Goal: Information Seeking & Learning: Learn about a topic

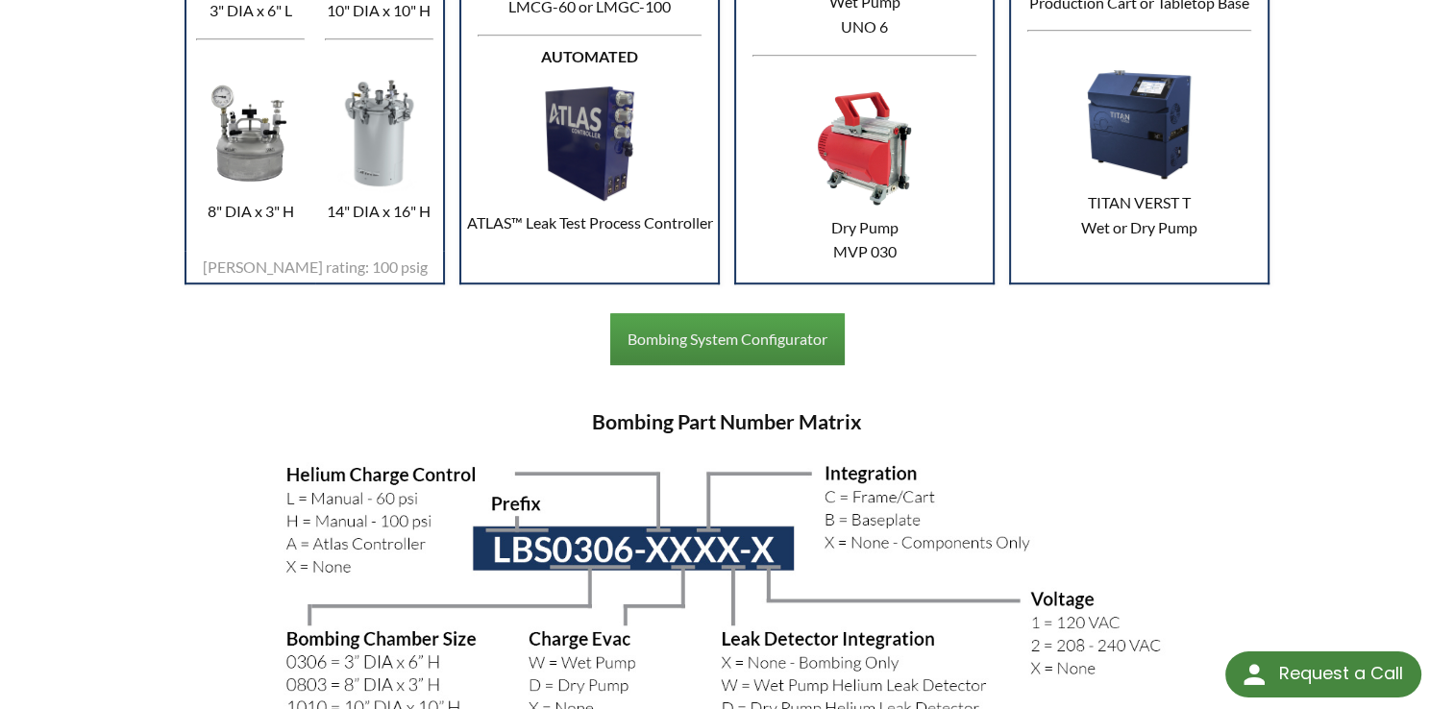
scroll to position [832, 0]
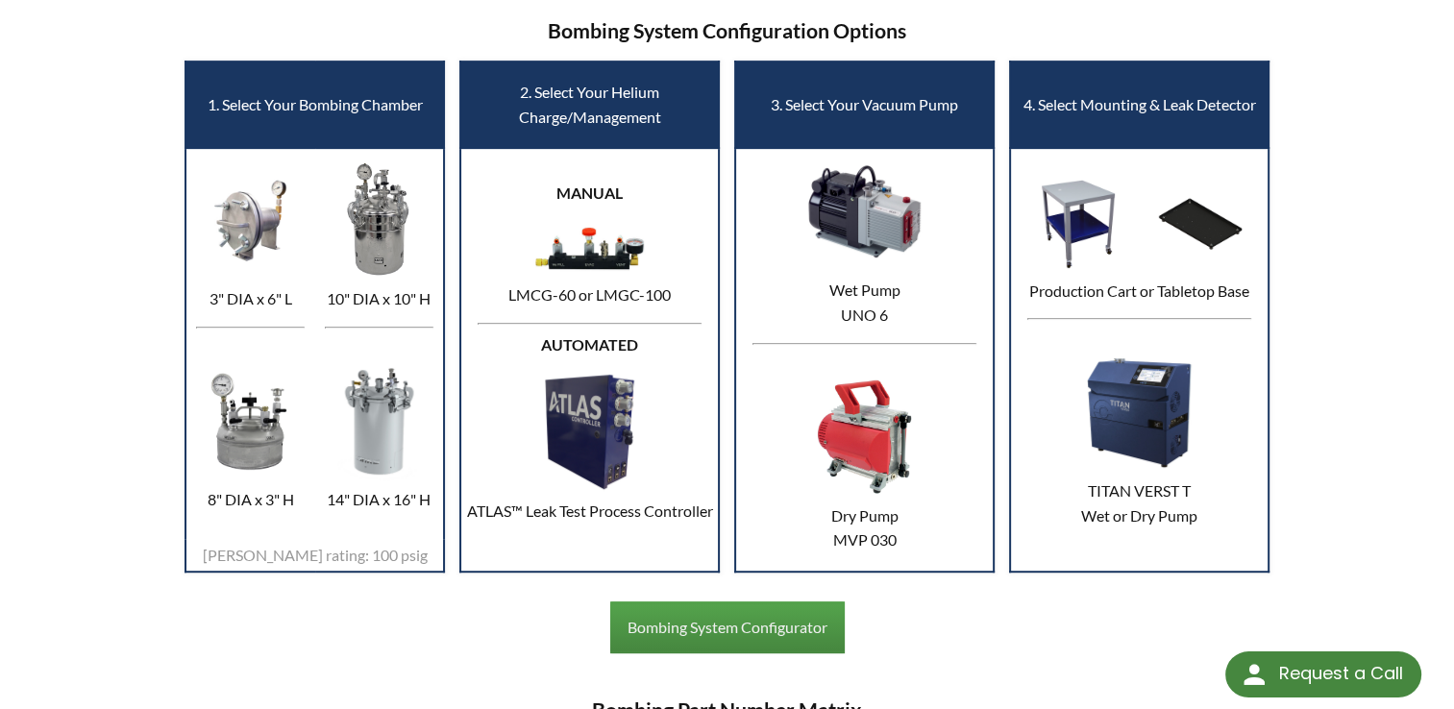
click at [374, 224] on img at bounding box center [379, 220] width 118 height 120
click at [320, 86] on td "1. Select Your Bombing Chamber" at bounding box center [314, 104] width 258 height 86
click at [319, 129] on td "1. Select Your Bombing Chamber" at bounding box center [314, 104] width 258 height 86
click at [300, 94] on td "1. Select Your Bombing Chamber" at bounding box center [314, 104] width 258 height 86
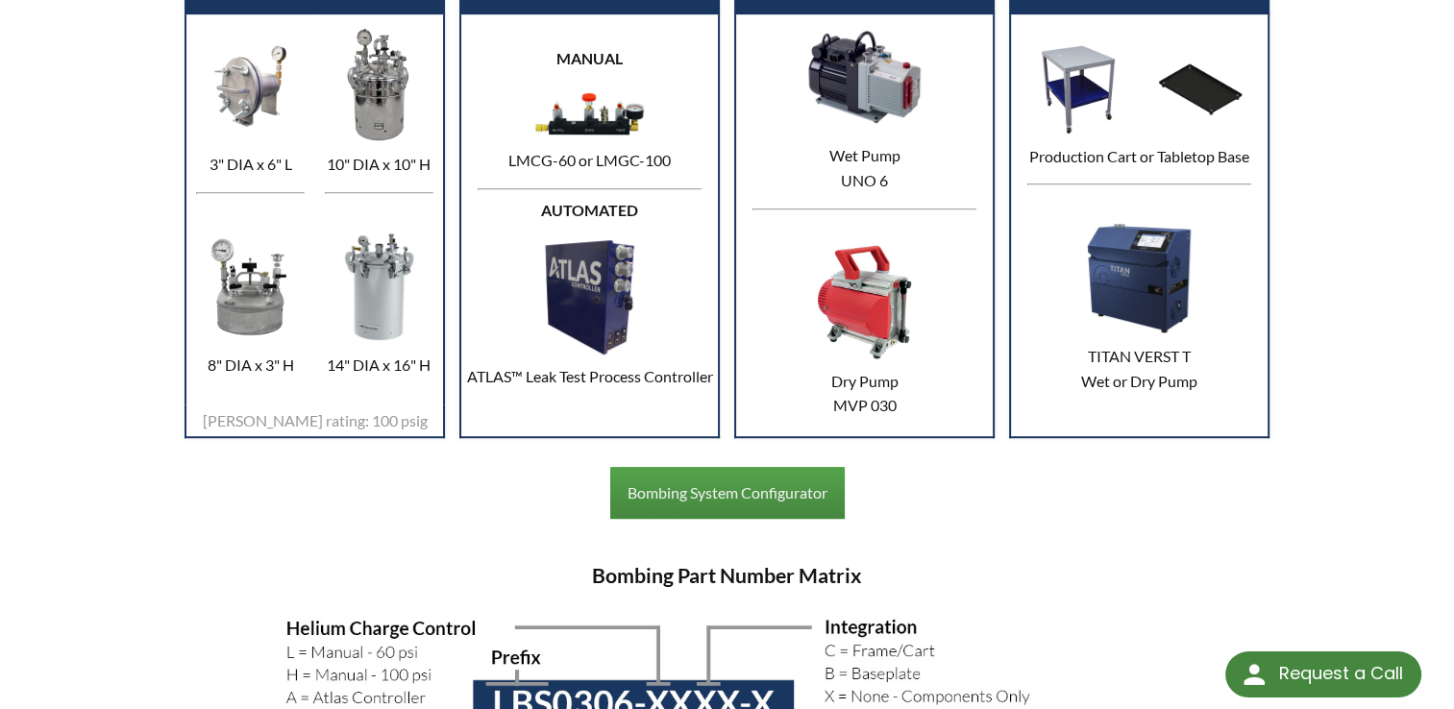
scroll to position [891, 0]
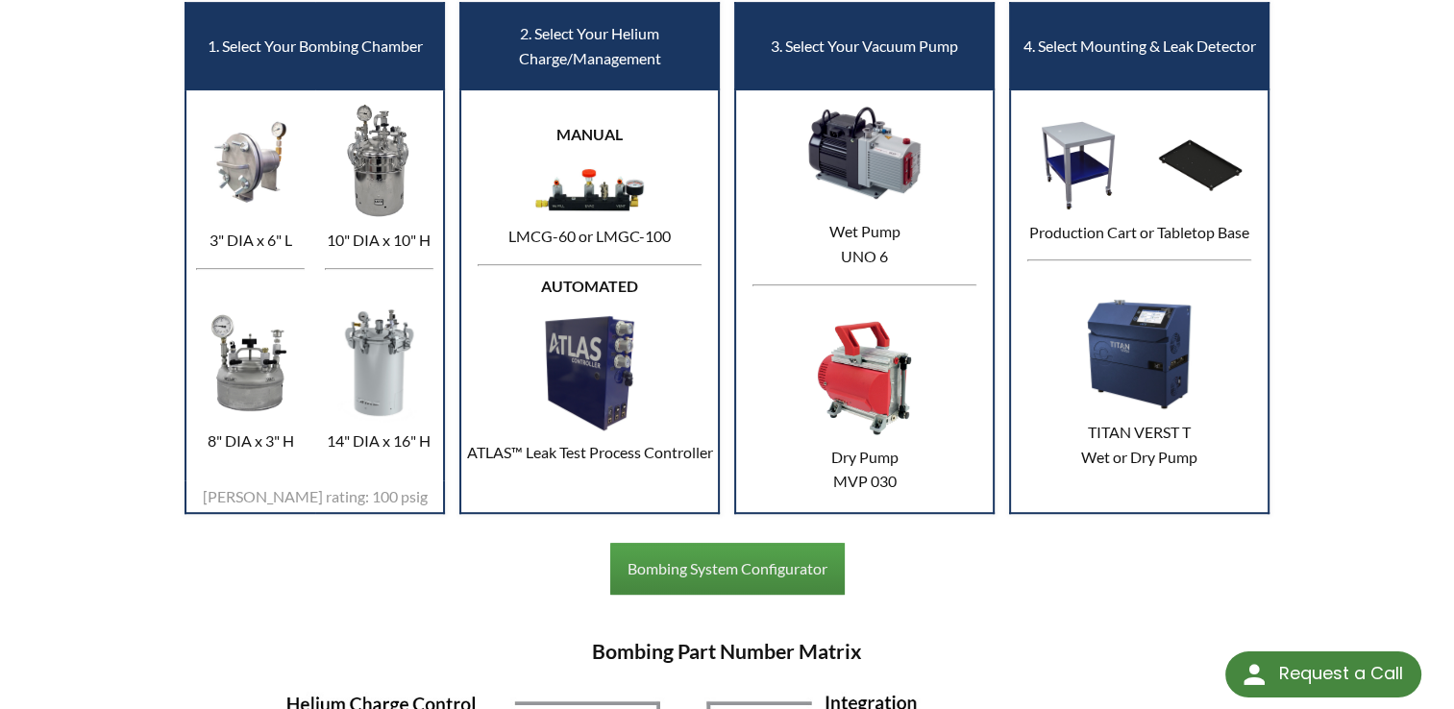
click at [354, 171] on img at bounding box center [379, 162] width 118 height 120
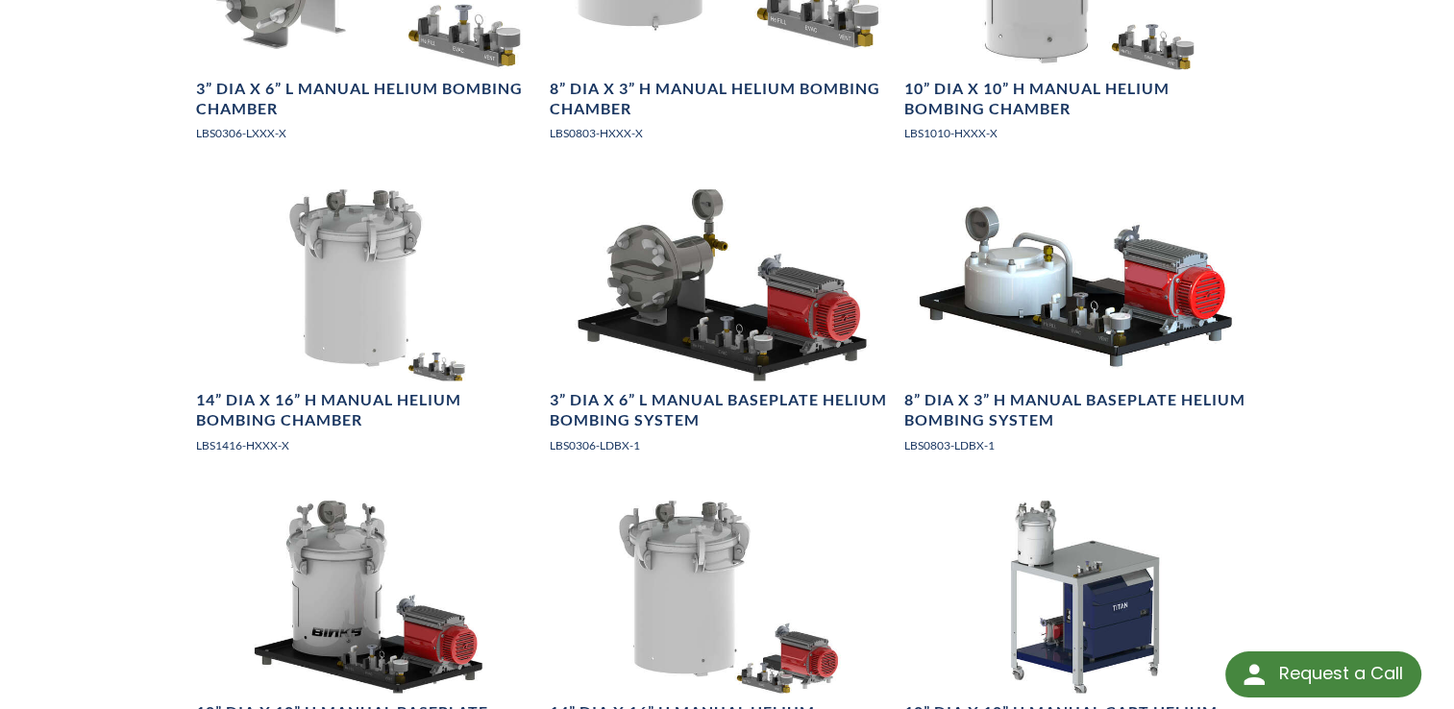
scroll to position [2332, 0]
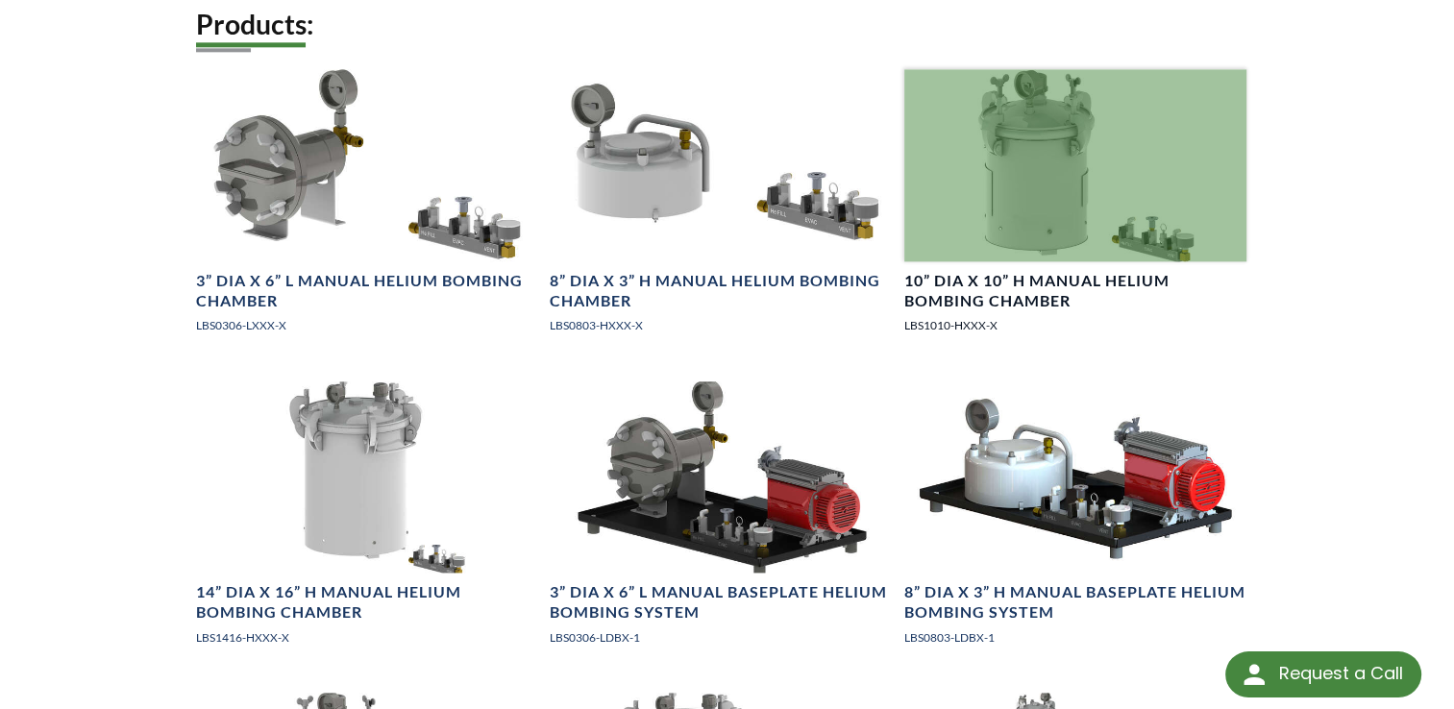
click at [1026, 134] on div at bounding box center [1075, 165] width 342 height 192
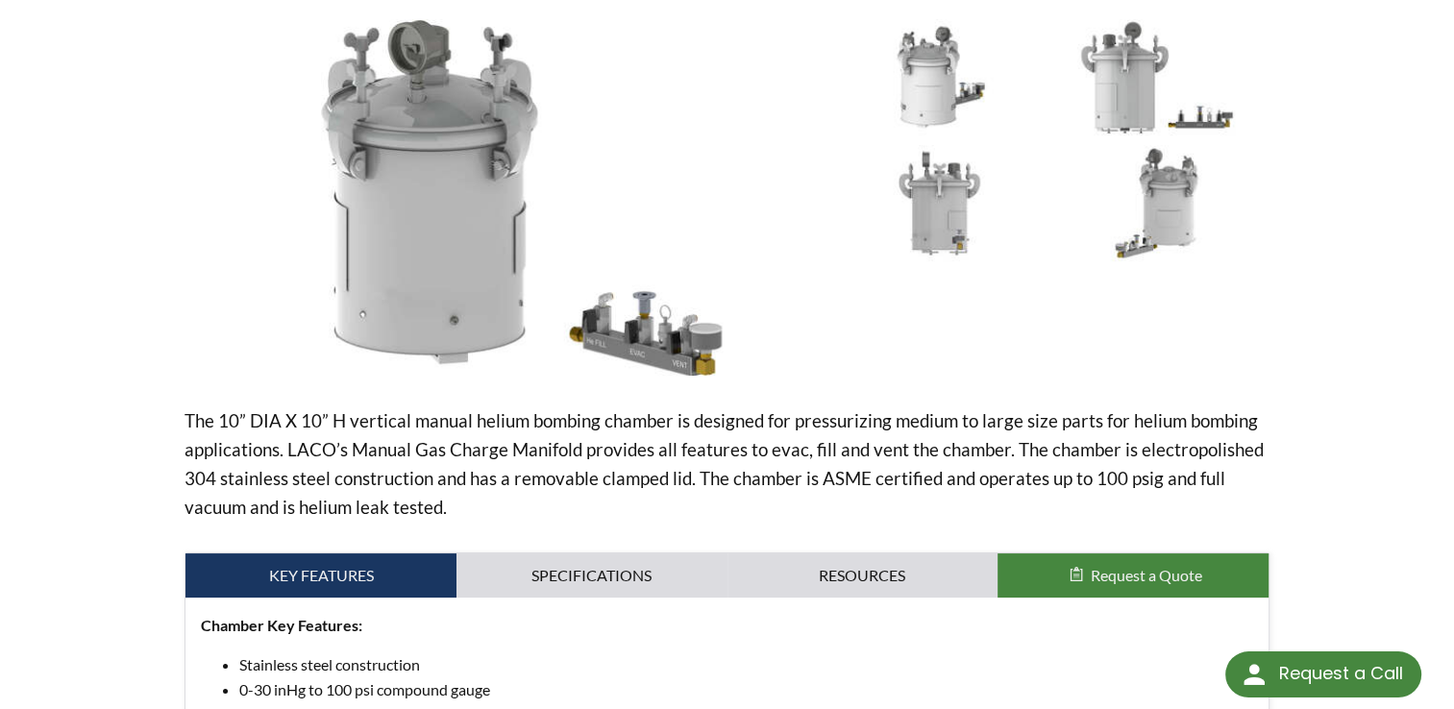
scroll to position [370, 0]
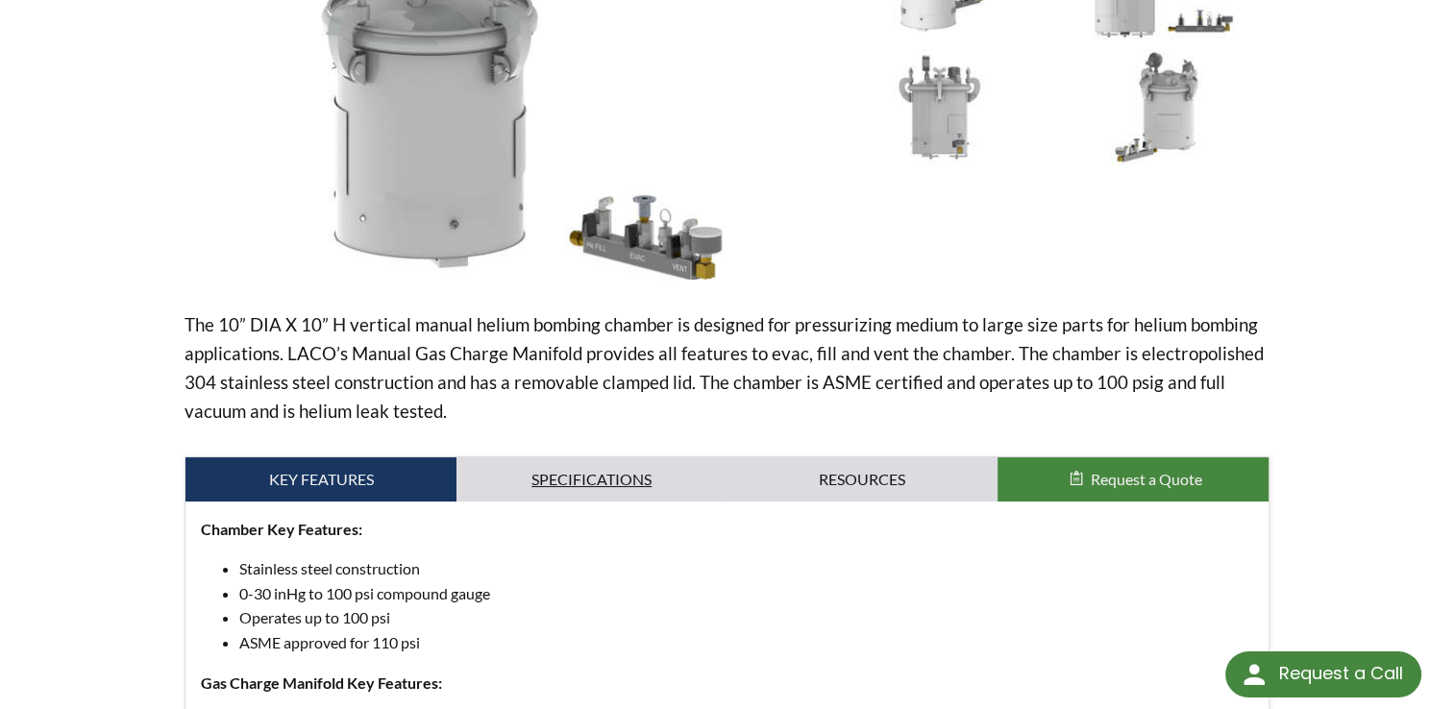
click at [596, 478] on link "Specifications" at bounding box center [591, 479] width 271 height 44
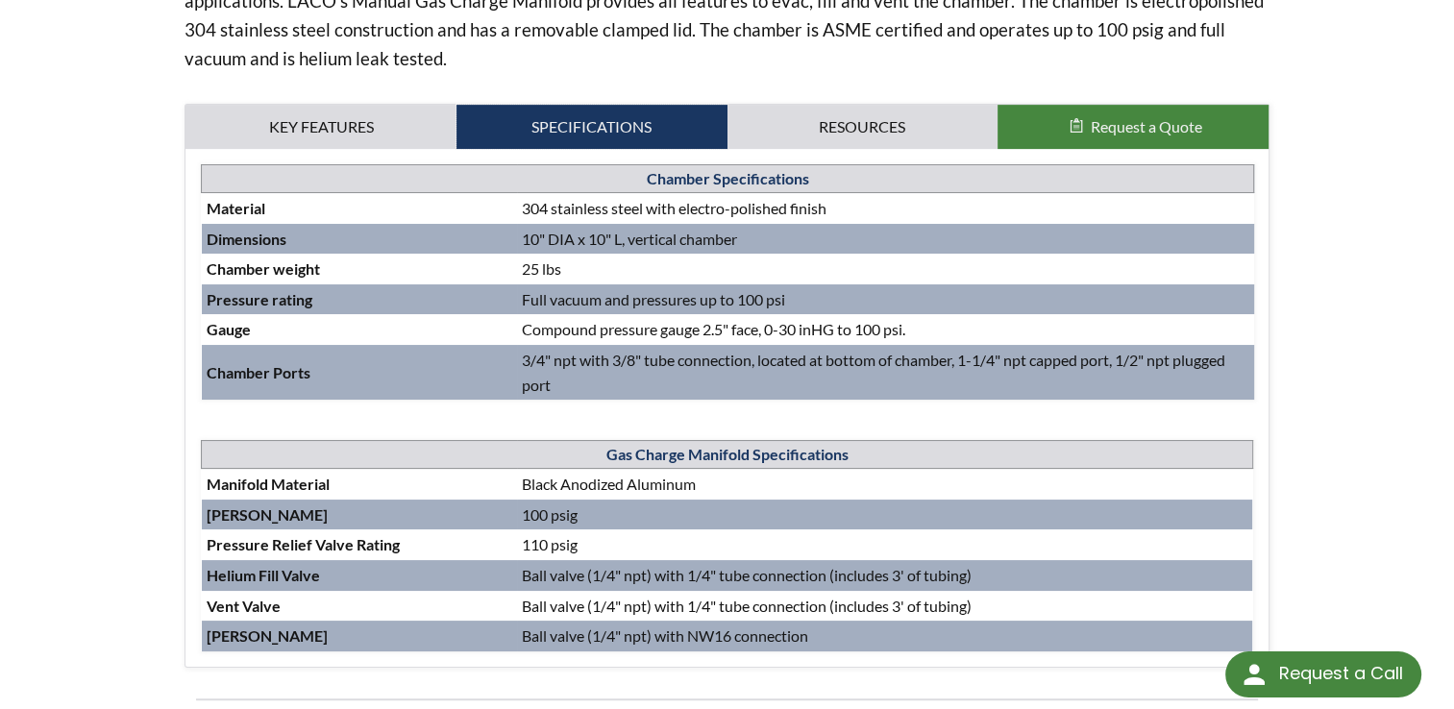
scroll to position [434, 0]
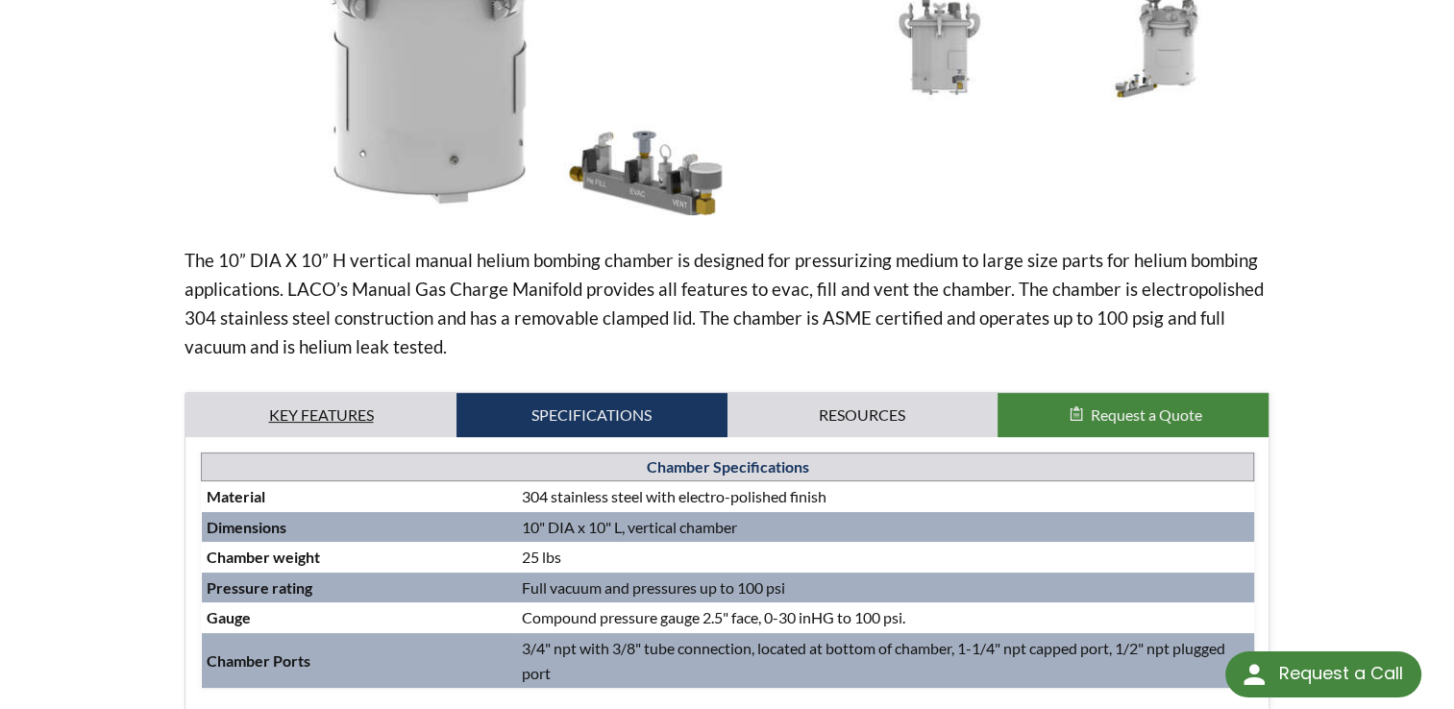
click at [309, 398] on link "Key Features" at bounding box center [320, 415] width 271 height 44
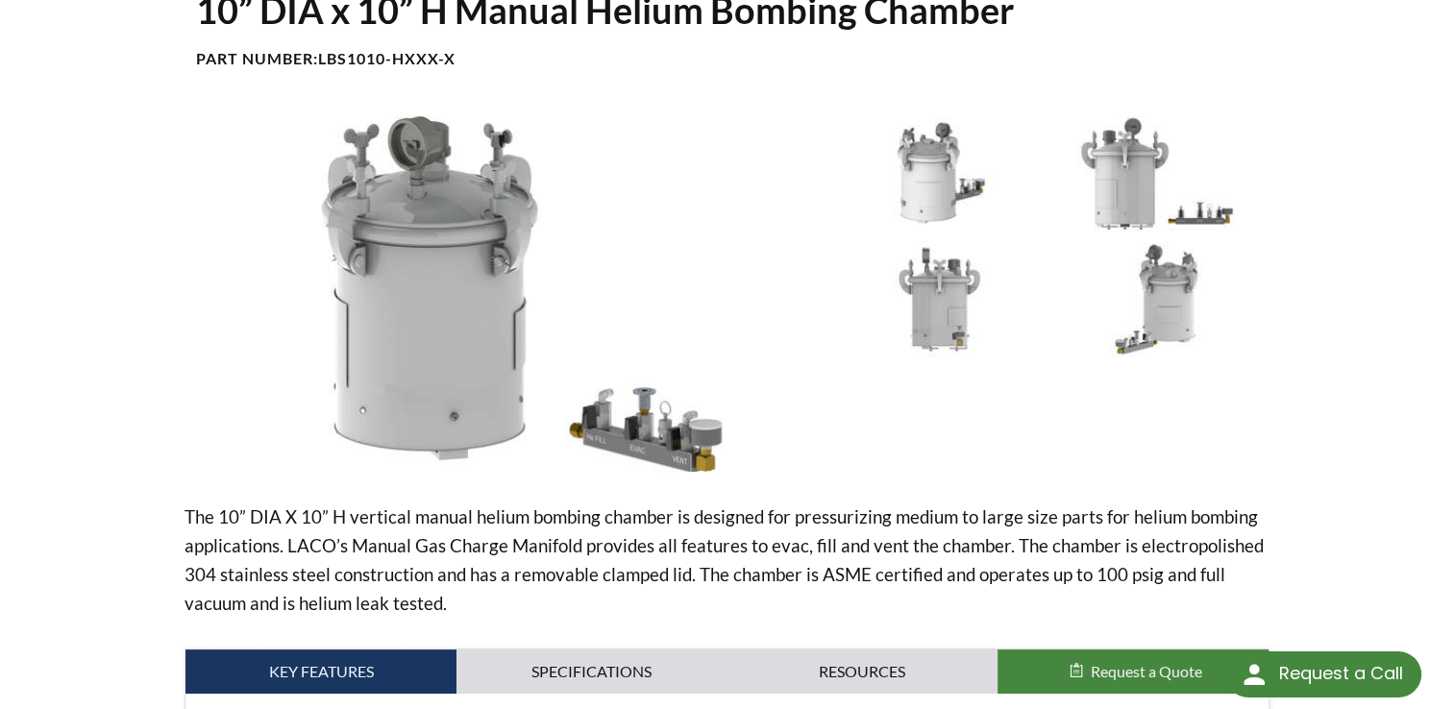
scroll to position [0, 0]
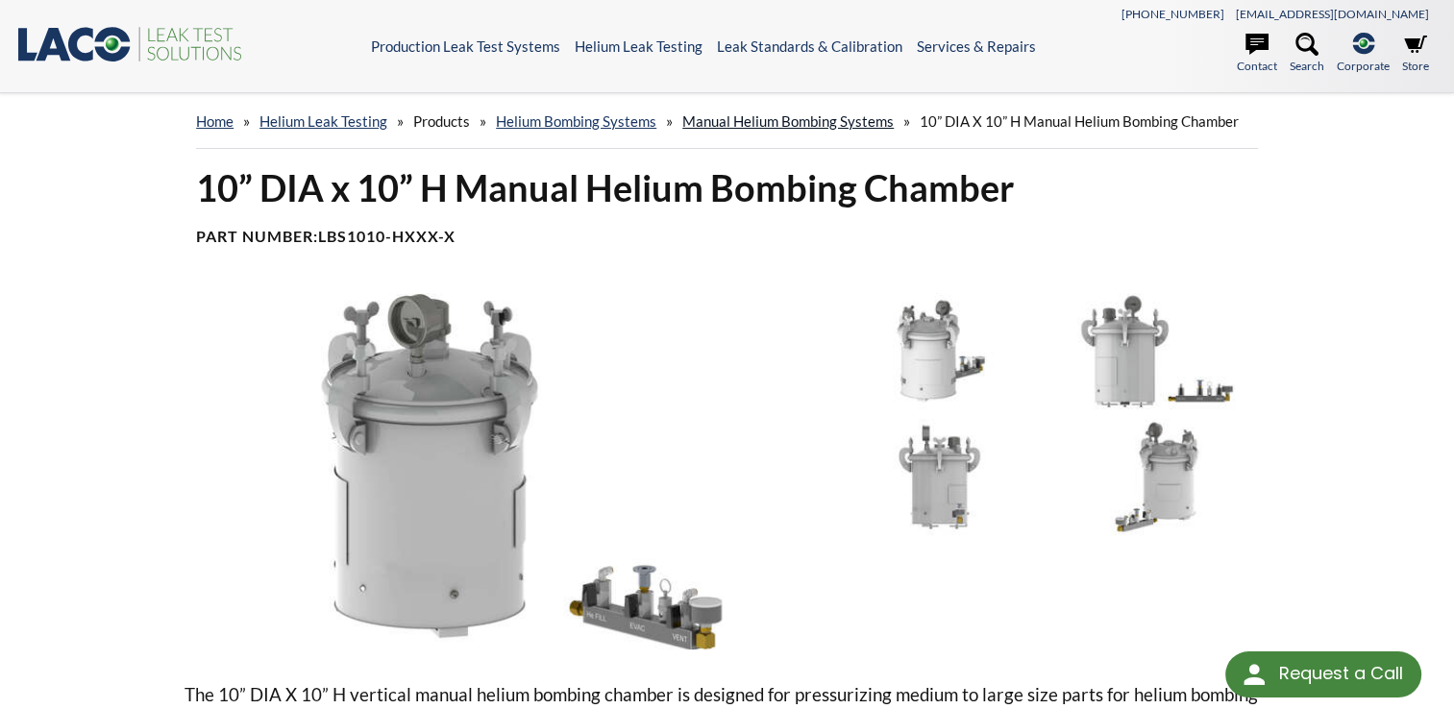
click at [791, 112] on link "Manual Helium Bombing Systems" at bounding box center [787, 120] width 211 height 17
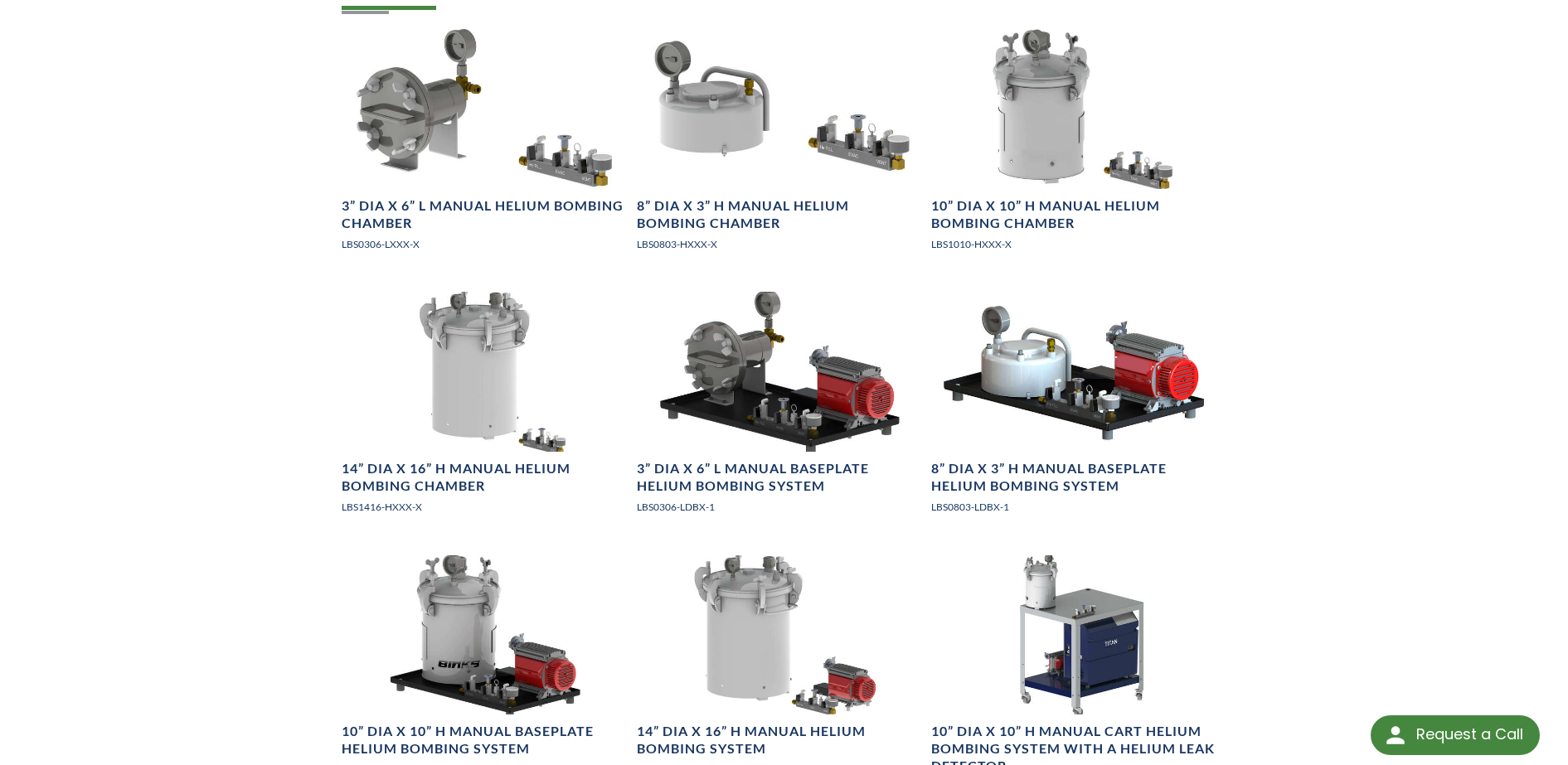
scroll to position [1996, 0]
